Goal: Find specific page/section: Find specific page/section

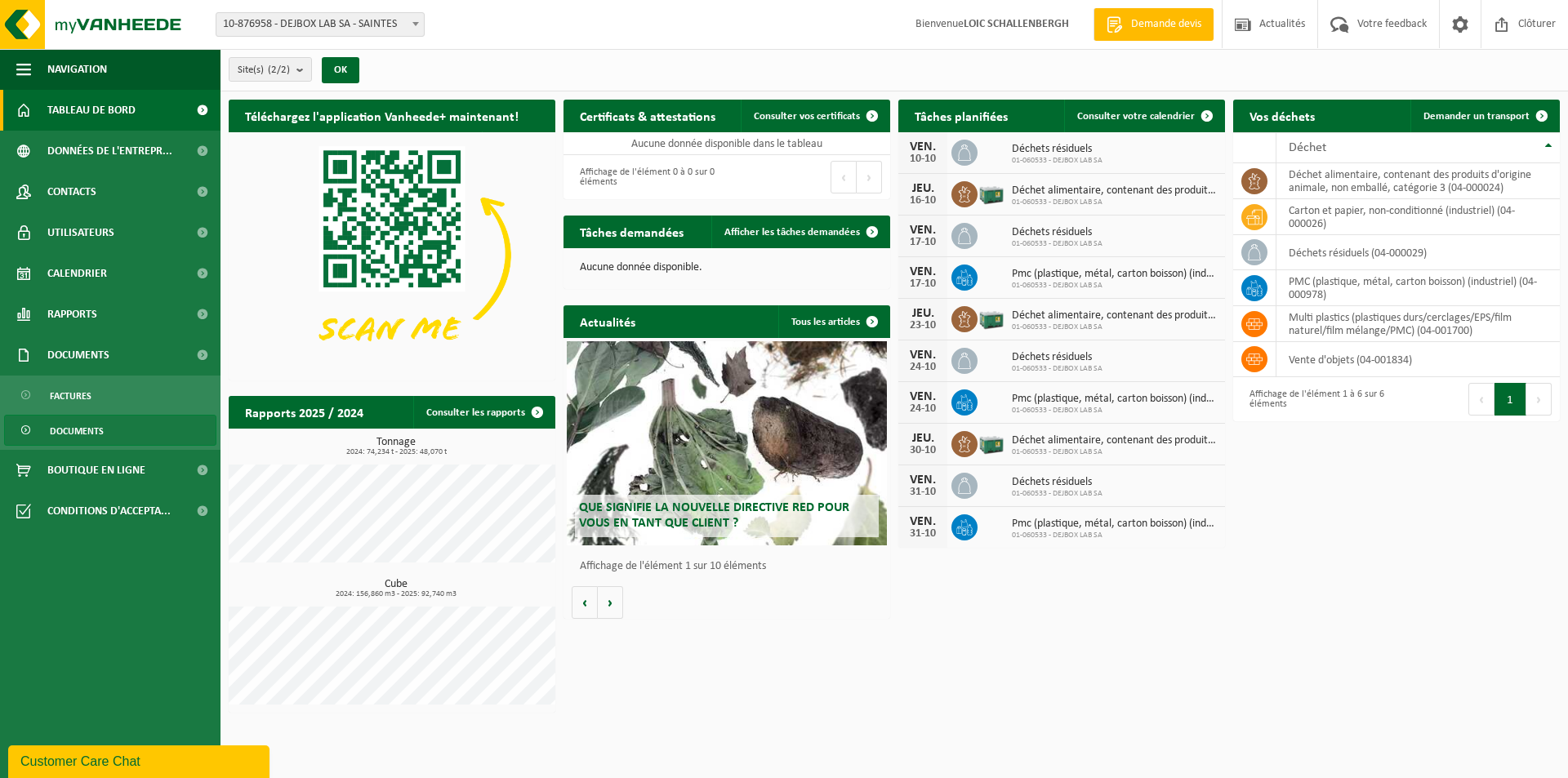
click at [80, 426] on span "Documents" at bounding box center [77, 431] width 54 height 31
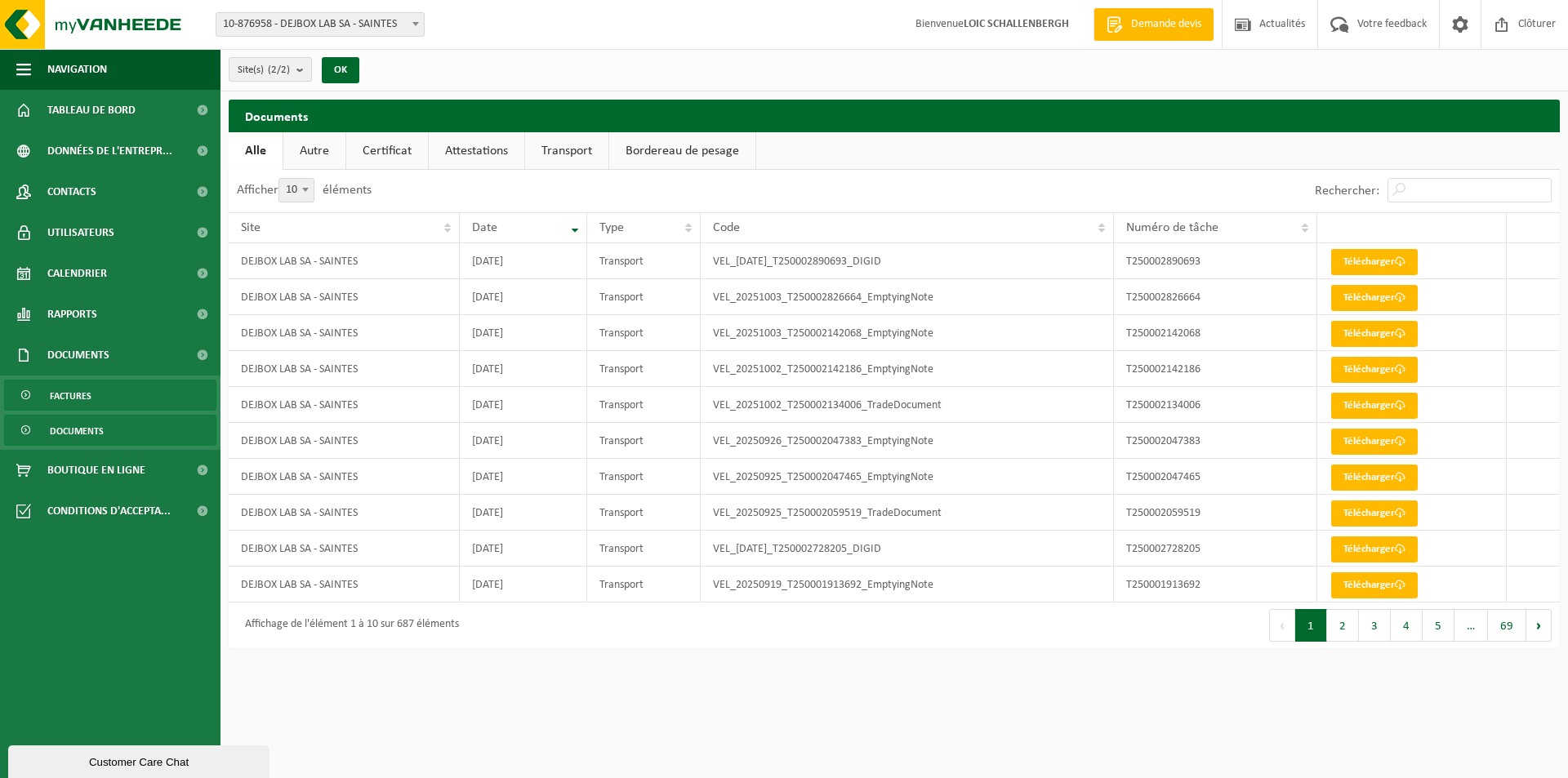
click at [89, 396] on span "Factures" at bounding box center [70, 396] width 41 height 31
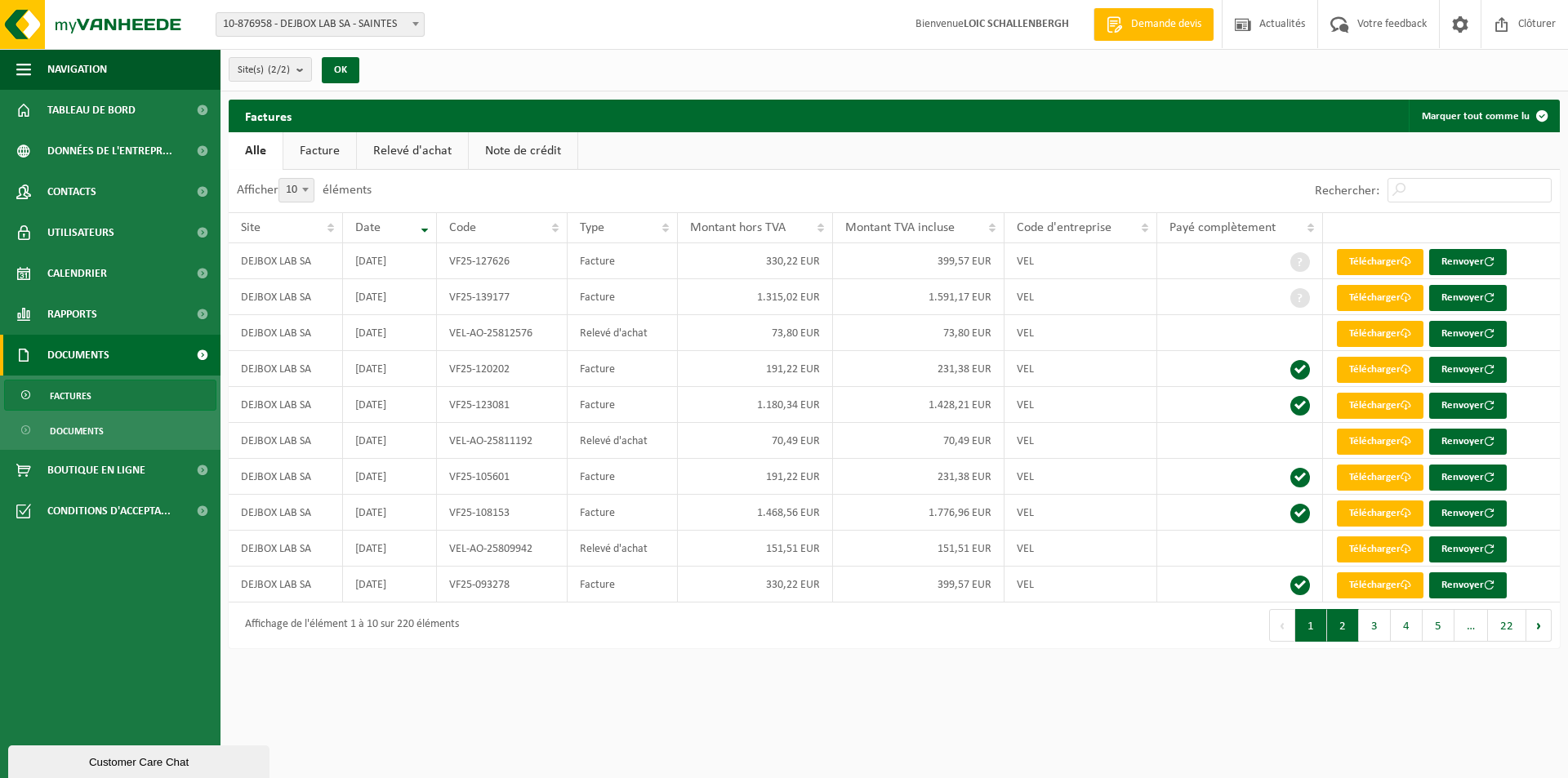
click at [1352, 627] on button "2" at bounding box center [1342, 625] width 32 height 33
click at [81, 393] on span "Factures" at bounding box center [70, 396] width 41 height 31
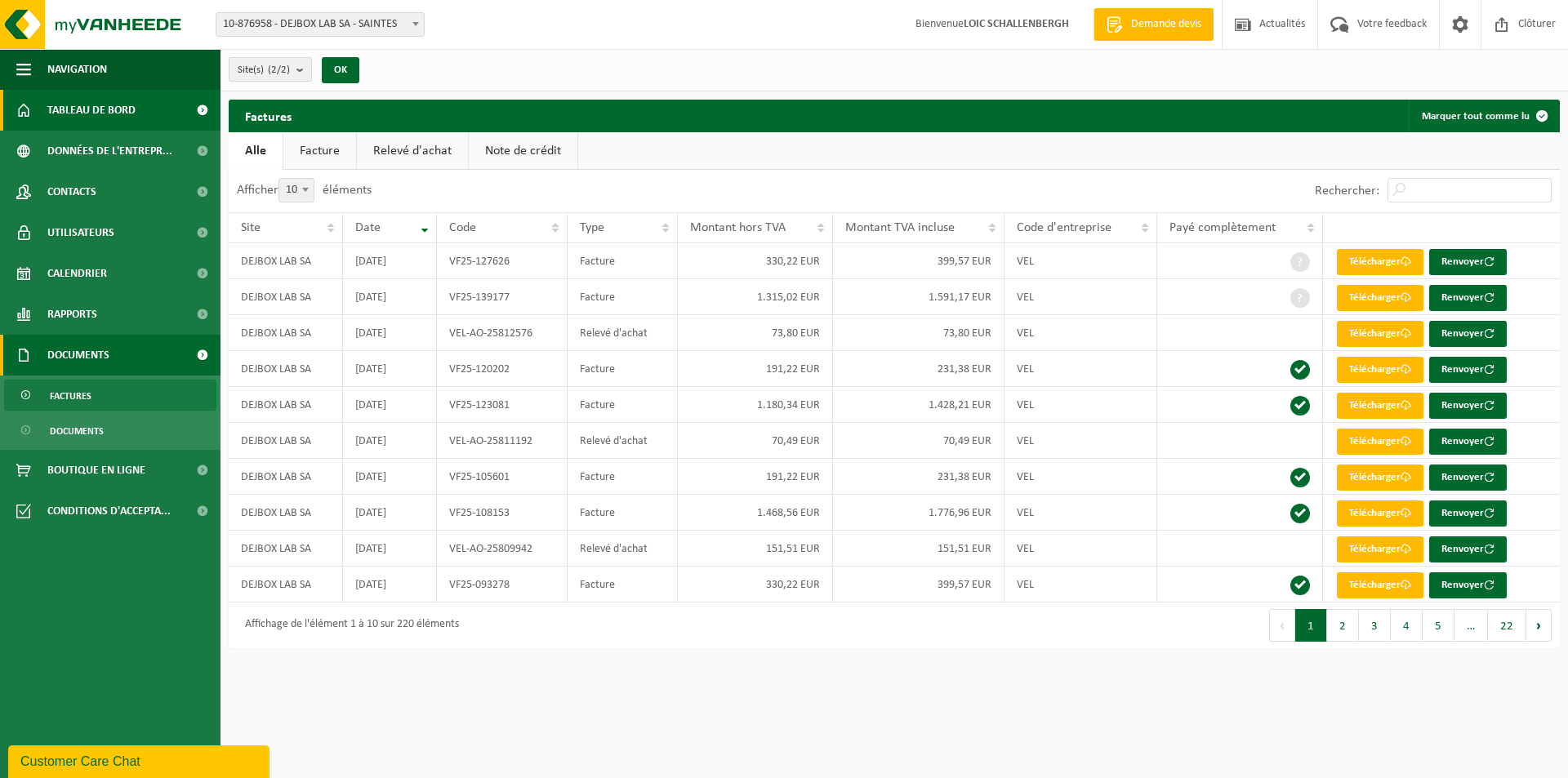
click at [97, 115] on span "Tableau de bord" at bounding box center [91, 110] width 88 height 41
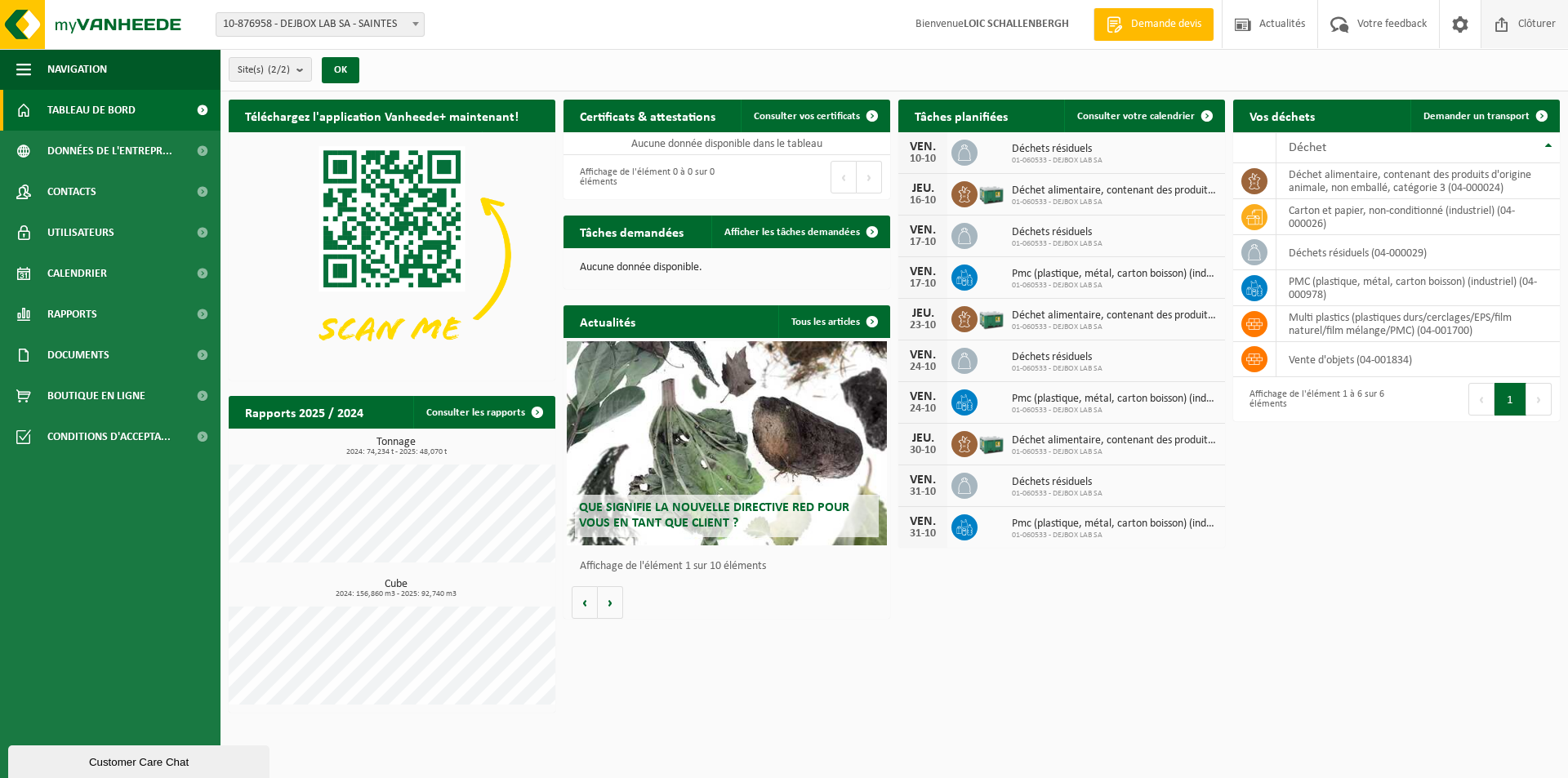
click at [1492, 32] on span at bounding box center [1502, 24] width 25 height 48
